Goal: Task Accomplishment & Management: Complete application form

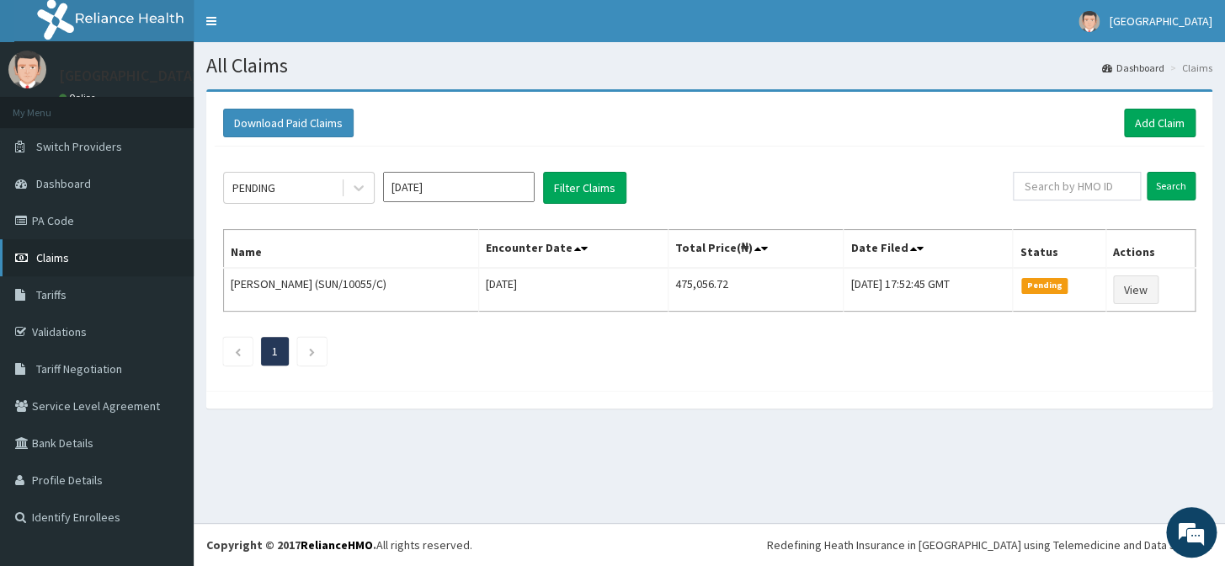
click at [51, 254] on span "Claims" at bounding box center [52, 257] width 33 height 15
click at [1152, 113] on link "Add Claim" at bounding box center [1160, 123] width 72 height 29
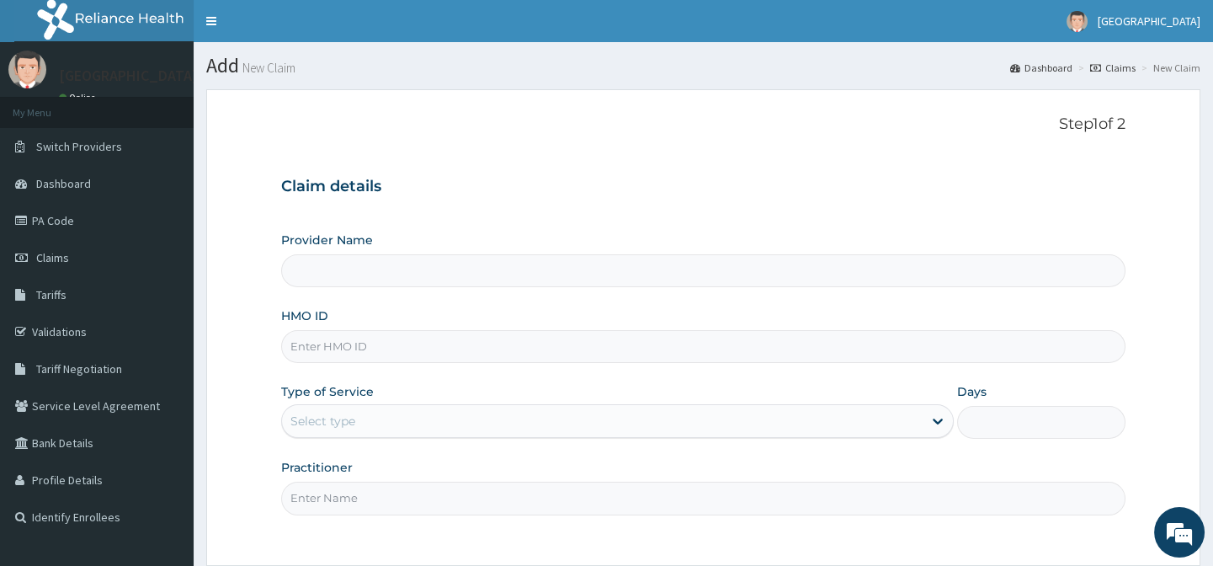
click at [534, 350] on input "HMO ID" at bounding box center [703, 346] width 844 height 33
type input "[GEOGRAPHIC_DATA]"
type input "FRL/10016/A"
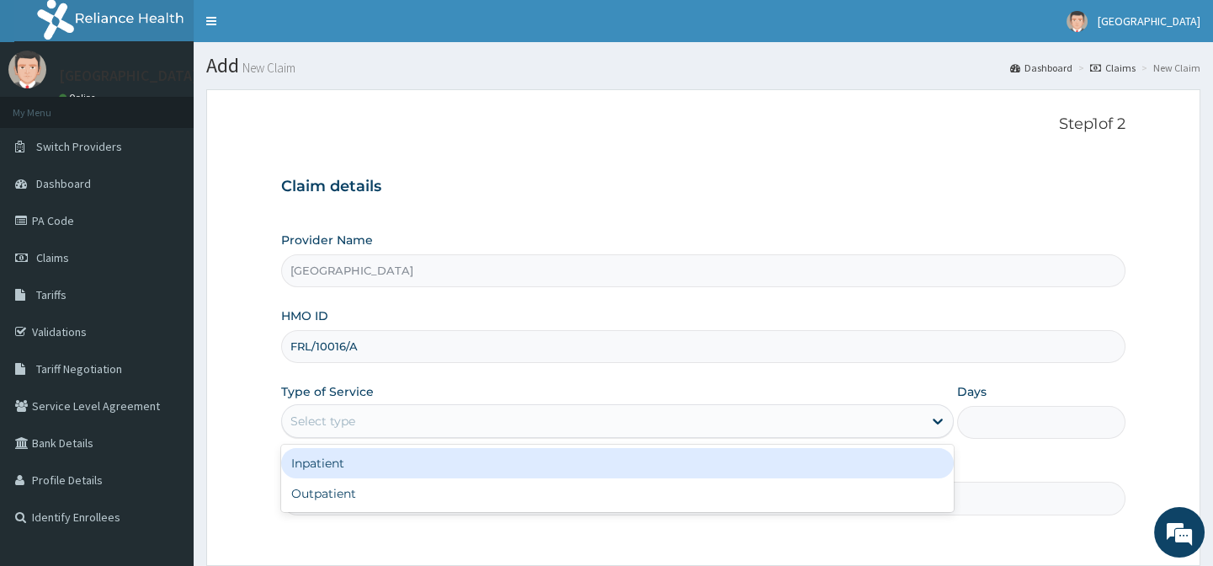
click at [429, 410] on div "Select type" at bounding box center [602, 420] width 641 height 27
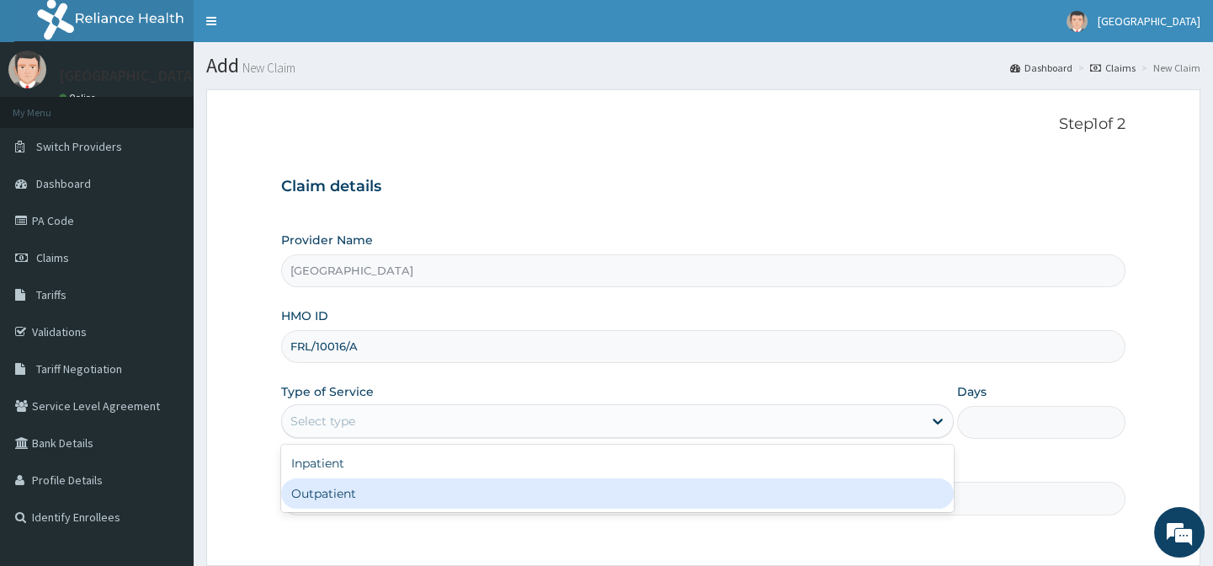
click at [402, 496] on div "Outpatient" at bounding box center [617, 493] width 673 height 30
type input "1"
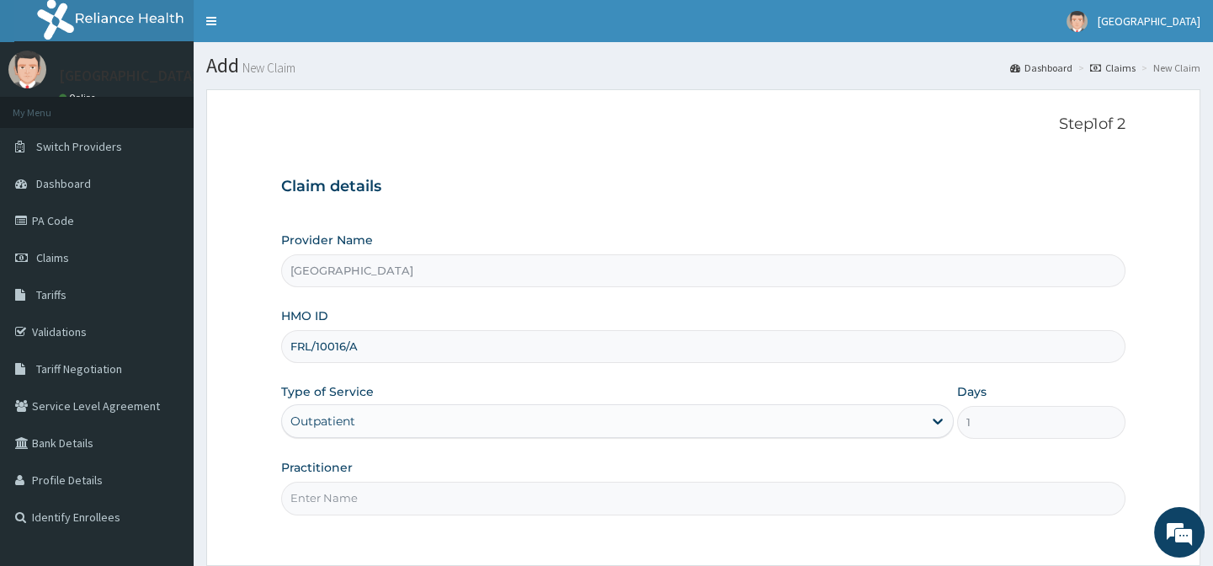
click at [402, 497] on input "Practitioner" at bounding box center [703, 498] width 844 height 33
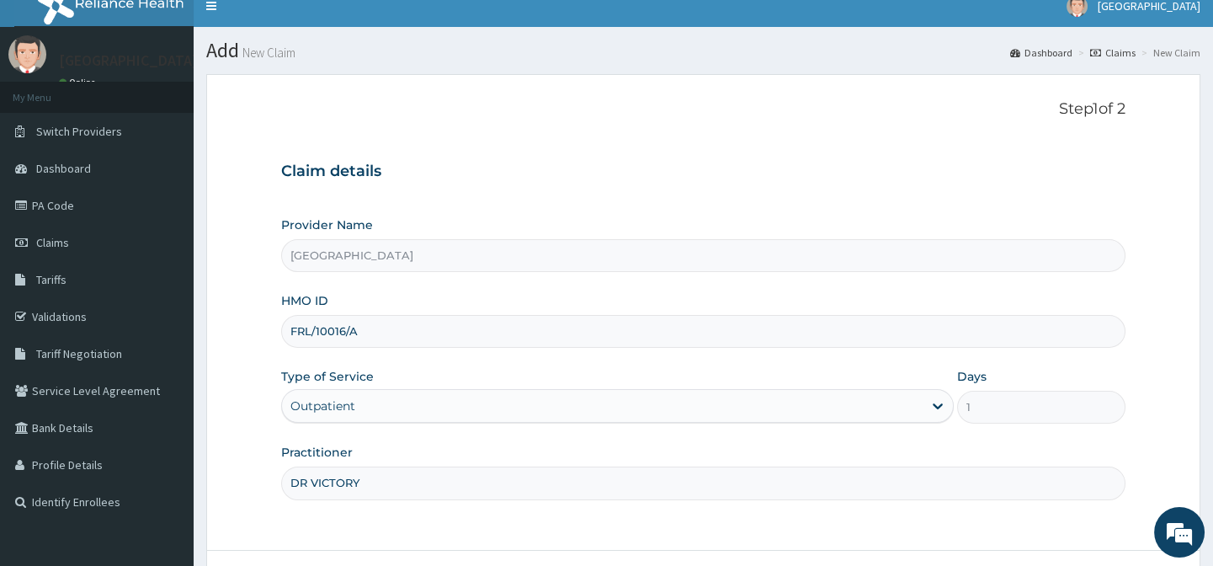
scroll to position [30, 0]
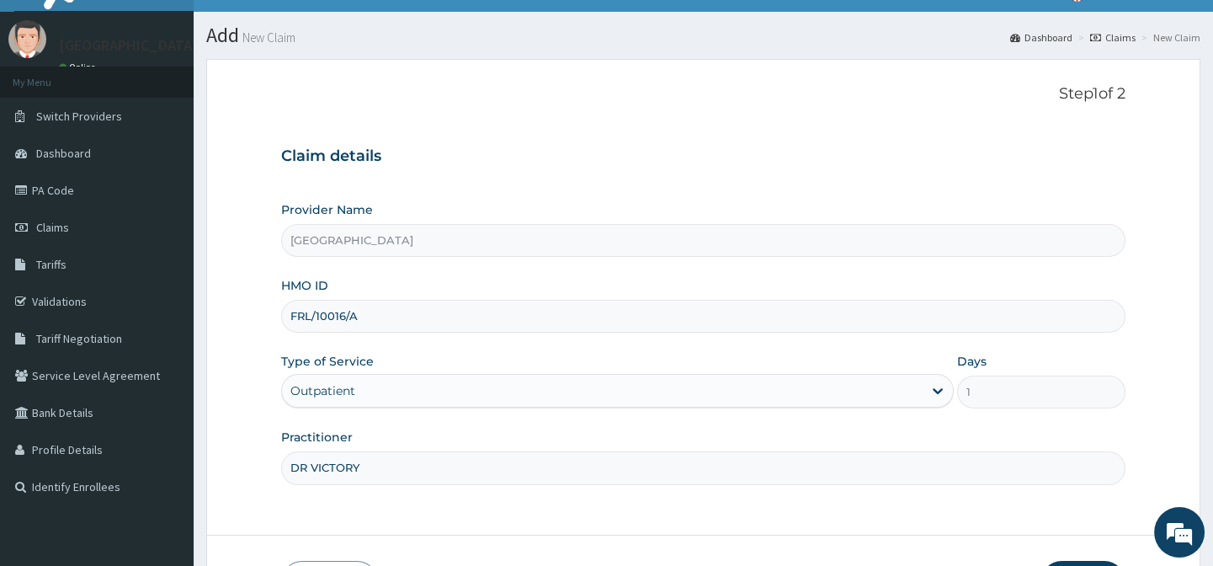
type input "DR VICTORY"
click at [1206, 541] on section "Step 1 of 2 Claim details Provider Name Sharyor Medical Centre HMO ID FRL/10016…" at bounding box center [704, 344] width 1020 height 597
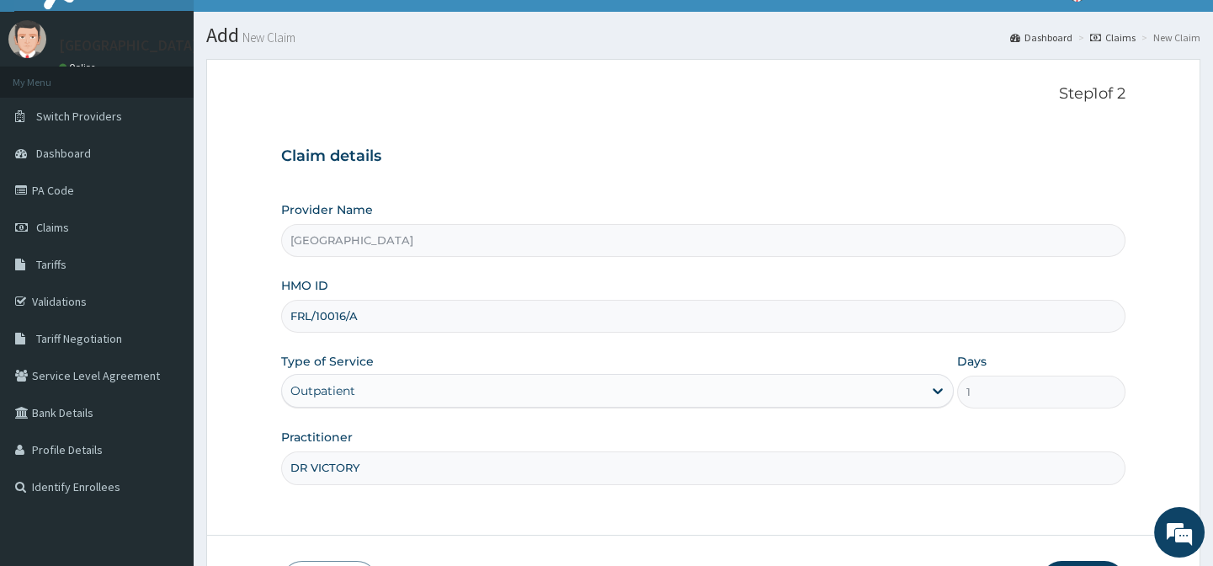
click at [1206, 541] on section "Step 1 of 2 Claim details Provider Name Sharyor Medical Centre HMO ID FRL/10016…" at bounding box center [704, 344] width 1020 height 597
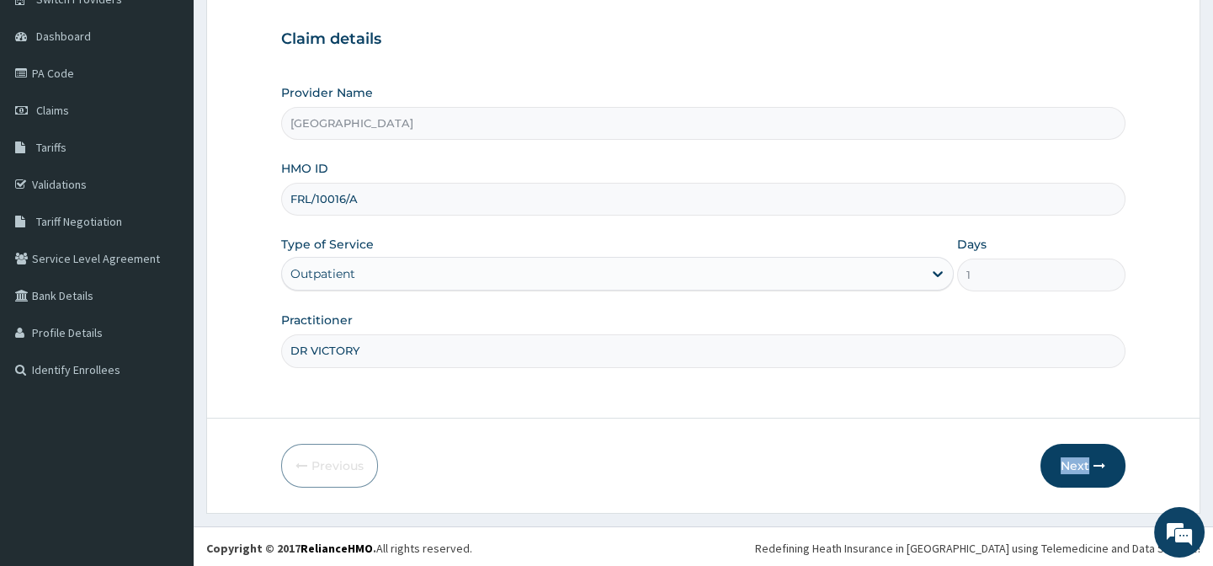
scroll to position [151, 0]
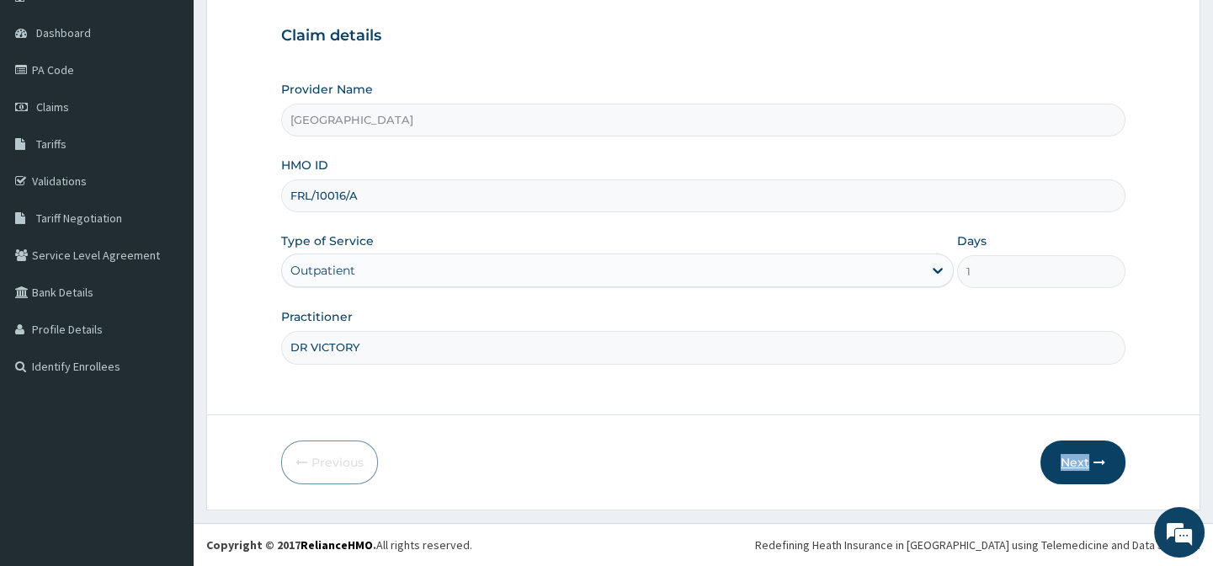
click at [1086, 474] on button "Next" at bounding box center [1083, 462] width 85 height 44
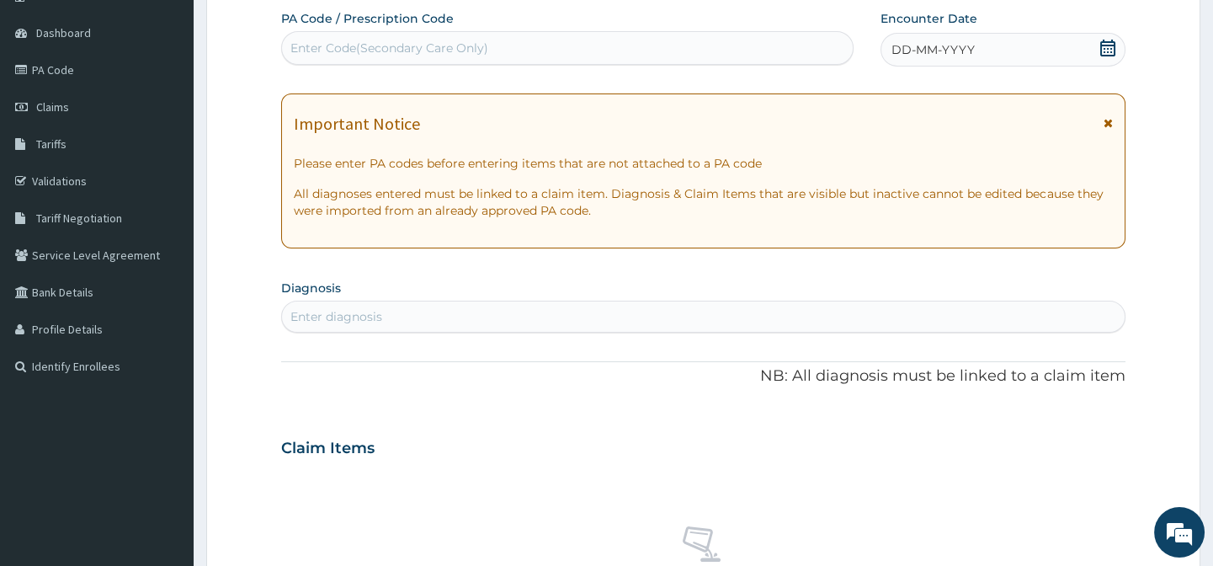
click at [394, 43] on div "Enter Code(Secondary Care Only)" at bounding box center [389, 48] width 198 height 17
paste input "PA/F32C3D"
type input "PA/F32C3D"
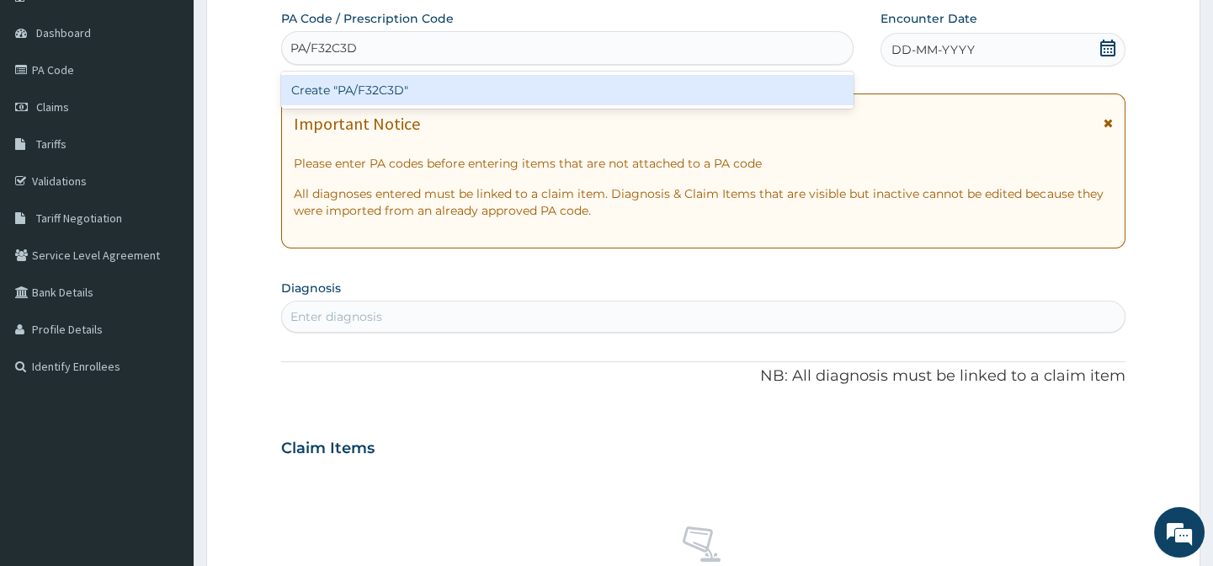
click at [387, 89] on div "Create "PA/F32C3D"" at bounding box center [567, 90] width 572 height 30
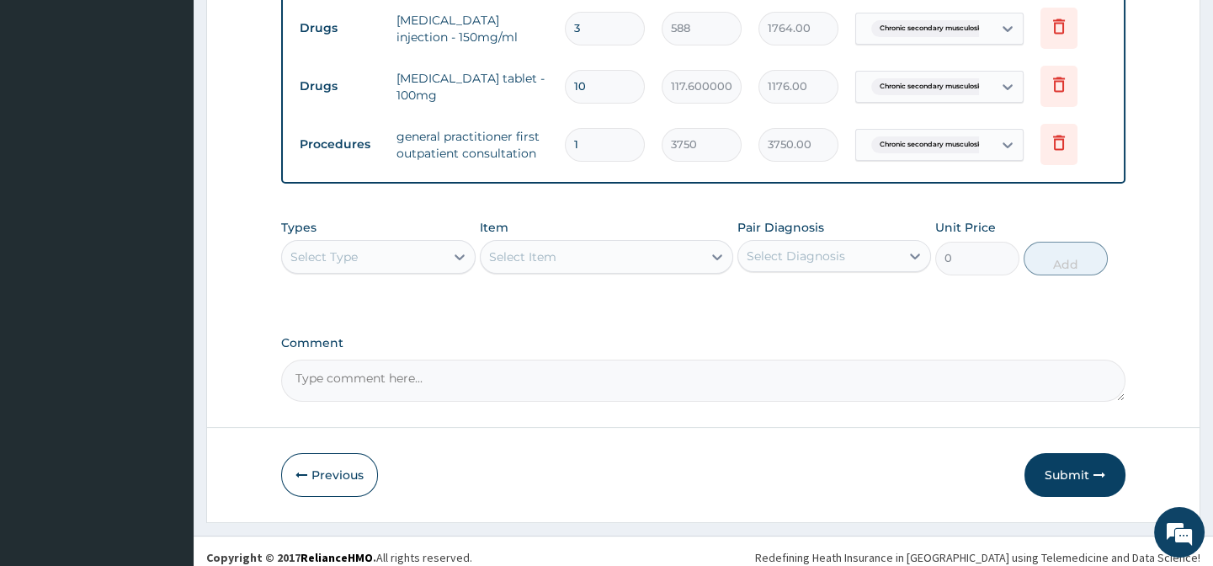
scroll to position [961, 0]
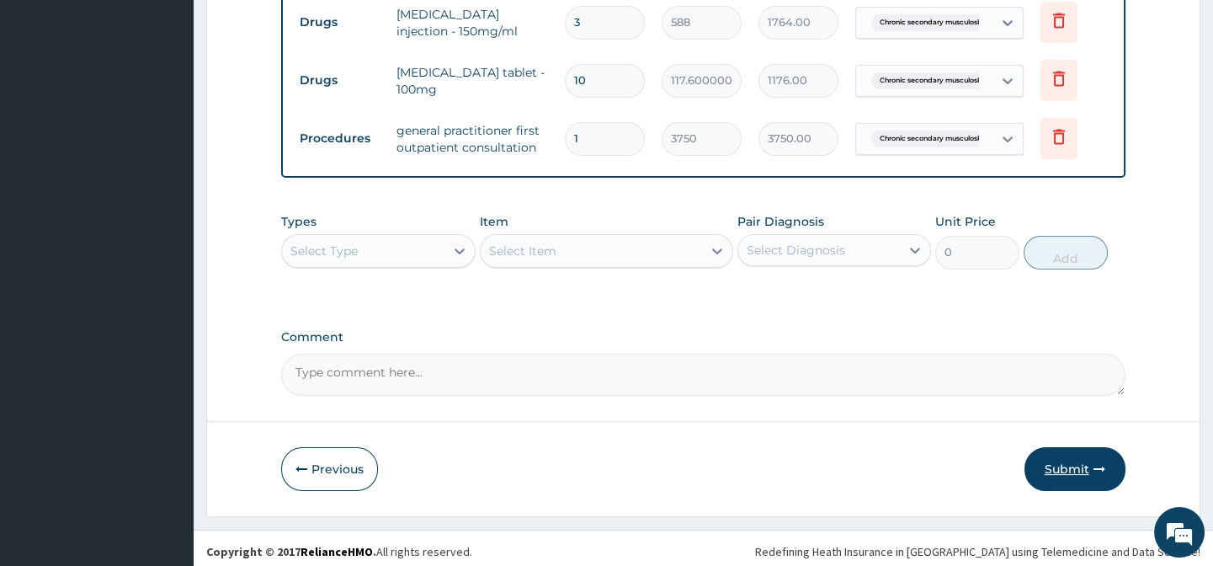
click at [1074, 461] on button "Submit" at bounding box center [1075, 469] width 101 height 44
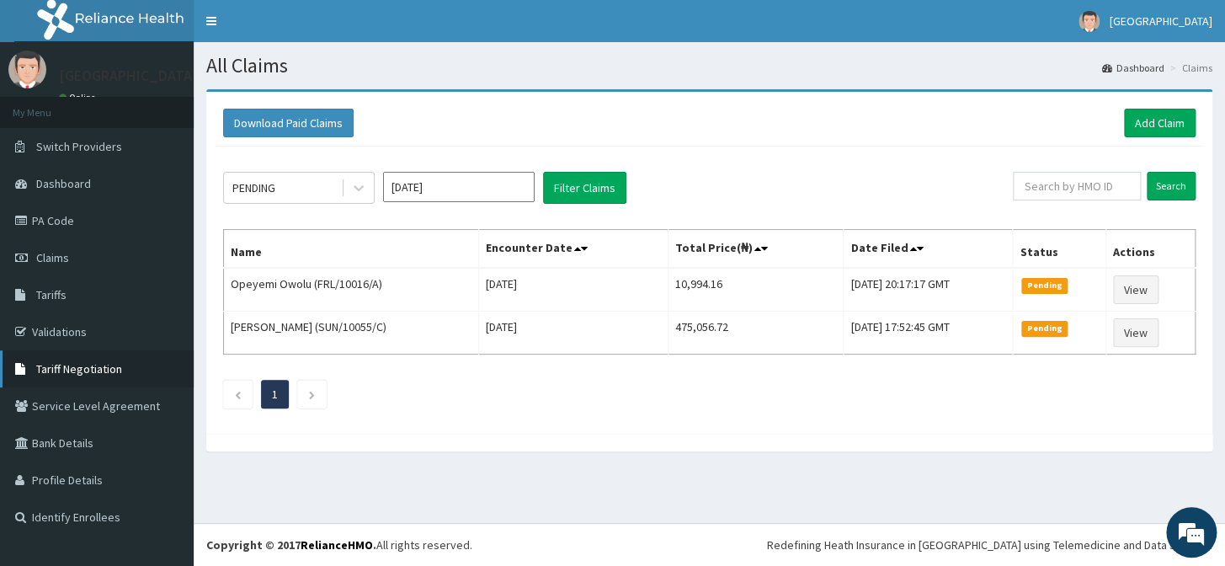
click at [106, 361] on span "Tariff Negotiation" at bounding box center [79, 368] width 86 height 15
